Goal: Transaction & Acquisition: Purchase product/service

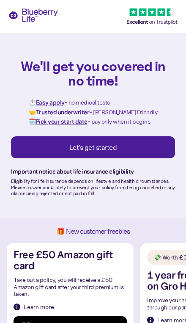
click at [139, 143] on div "Let's get started" at bounding box center [93, 147] width 146 height 8
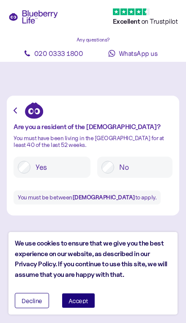
click at [78, 302] on span "Accept" at bounding box center [79, 300] width 20 height 6
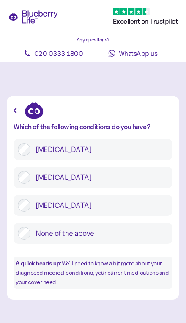
click at [82, 173] on label "Type 2 diabetes" at bounding box center [99, 177] width 138 height 13
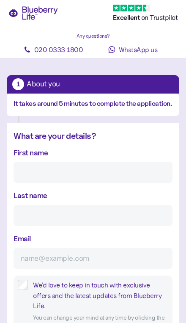
scroll to position [4, 0]
click at [93, 175] on input "First name" at bounding box center [93, 172] width 159 height 21
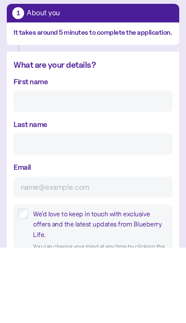
type input "Sarah"
type input "Gisborne"
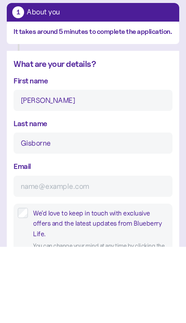
scroll to position [80, 0]
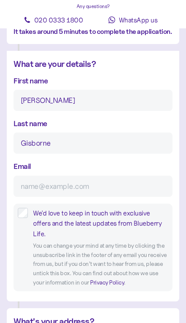
type input "**********"
type input "********"
type input "**********"
type input "********"
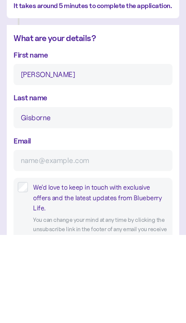
scroll to position [0, 0]
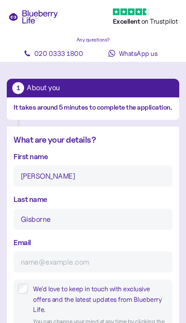
click at [81, 265] on input "Email" at bounding box center [93, 261] width 159 height 21
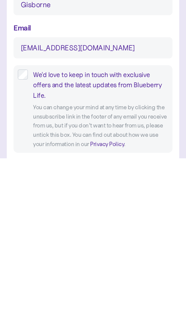
scroll to position [55, 0]
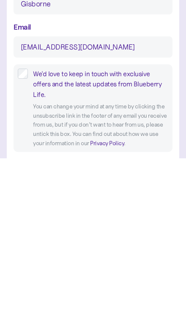
type input "sarahandamydog5167@sky.com"
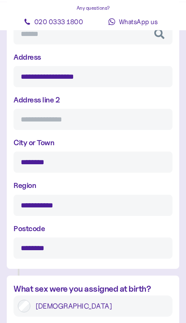
scroll to position [417, 0]
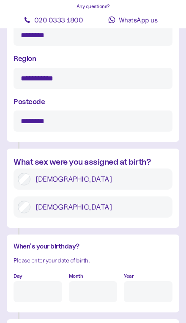
click at [38, 281] on input "Day" at bounding box center [38, 291] width 49 height 21
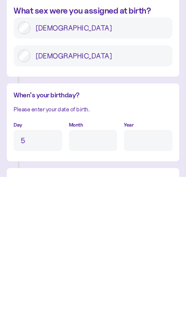
type input "5"
click at [91, 276] on input "Month" at bounding box center [93, 286] width 49 height 21
click at [145, 276] on input "Year" at bounding box center [148, 286] width 49 height 21
type input "1"
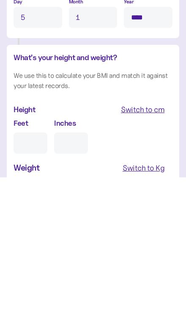
scroll to position [662, 0]
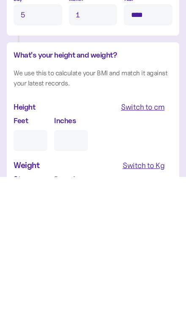
type input "****"
click at [33, 276] on input "Feet" at bounding box center [31, 286] width 34 height 21
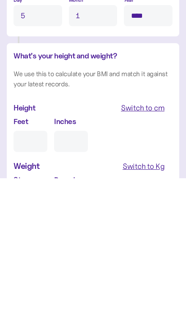
type input "5"
type input "0"
type input "5"
click at [77, 276] on input "0" at bounding box center [71, 286] width 34 height 21
click at [155, 305] on div "Switch to Kg" at bounding box center [144, 311] width 42 height 12
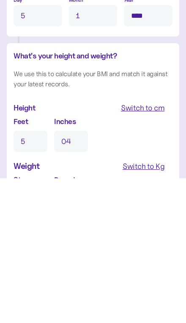
type input "4"
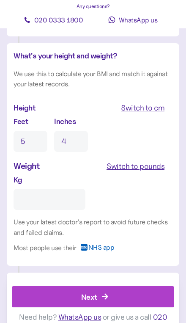
click at [54, 189] on input "Kg" at bounding box center [50, 199] width 72 height 21
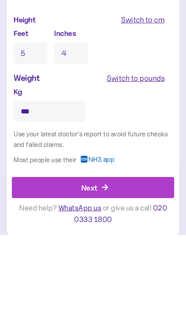
type input "***"
click at [159, 265] on div "Next" at bounding box center [94, 275] width 143 height 20
